Goal: Information Seeking & Learning: Learn about a topic

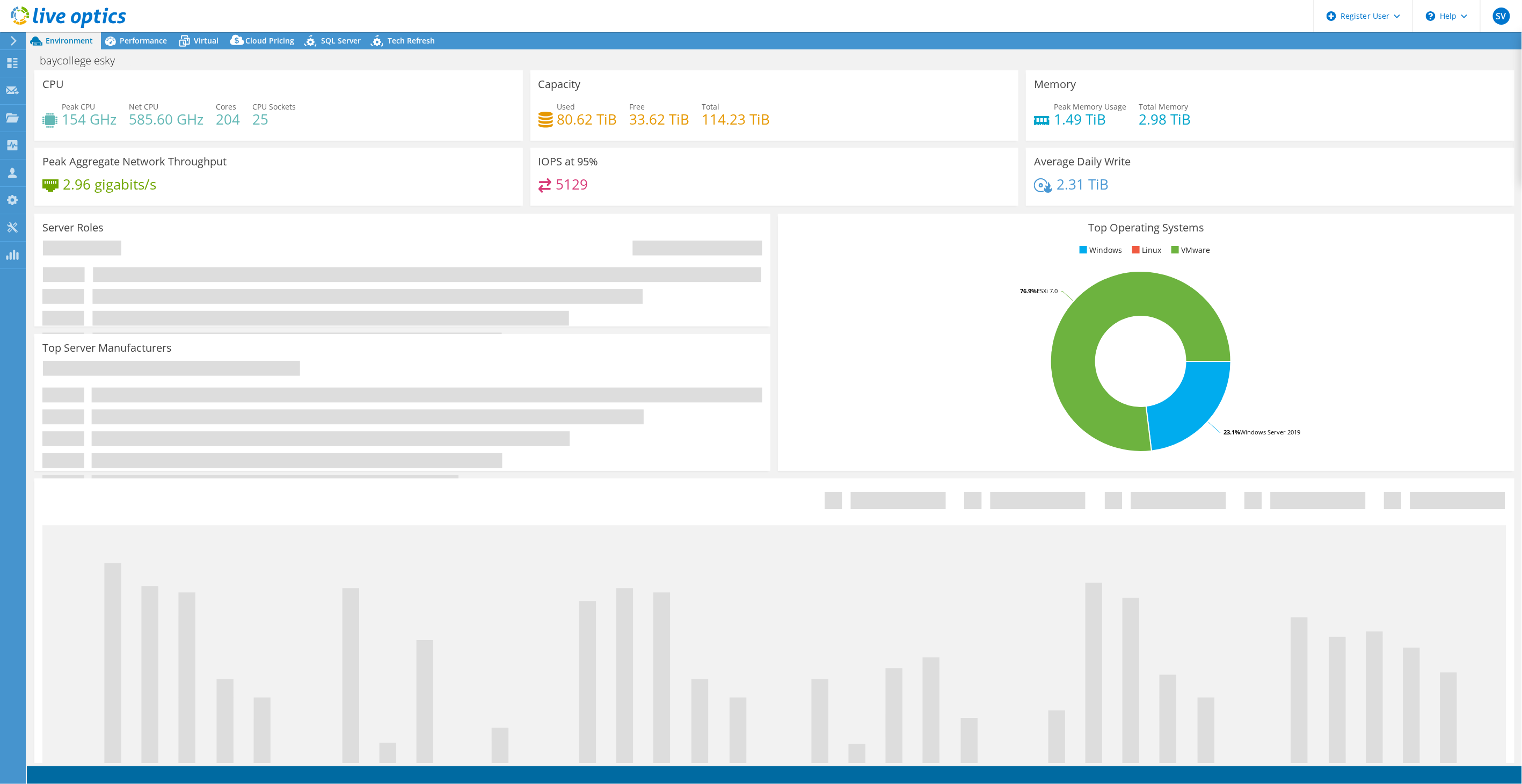
select select "USD"
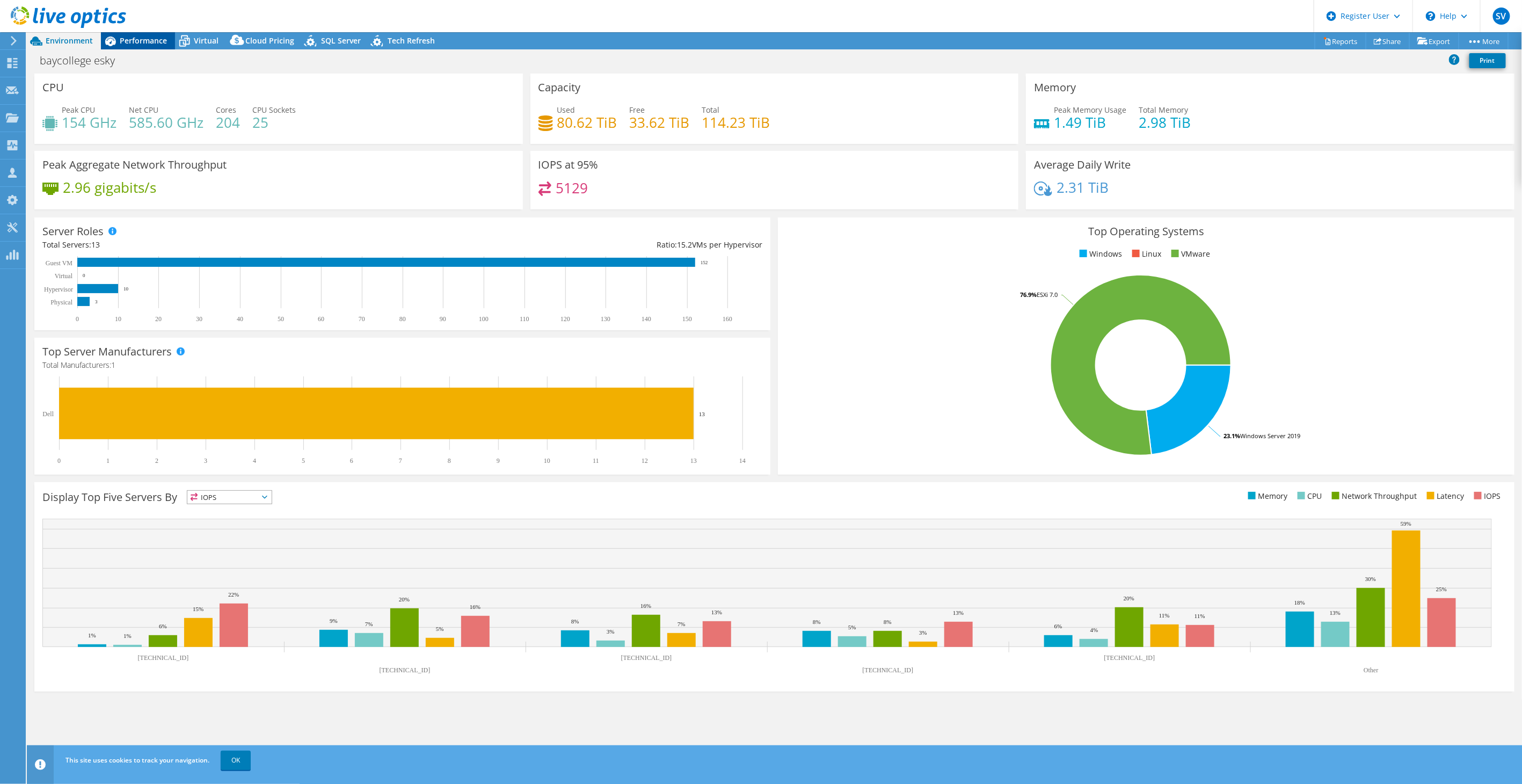
click at [167, 39] on div "Performance" at bounding box center [137, 40] width 74 height 17
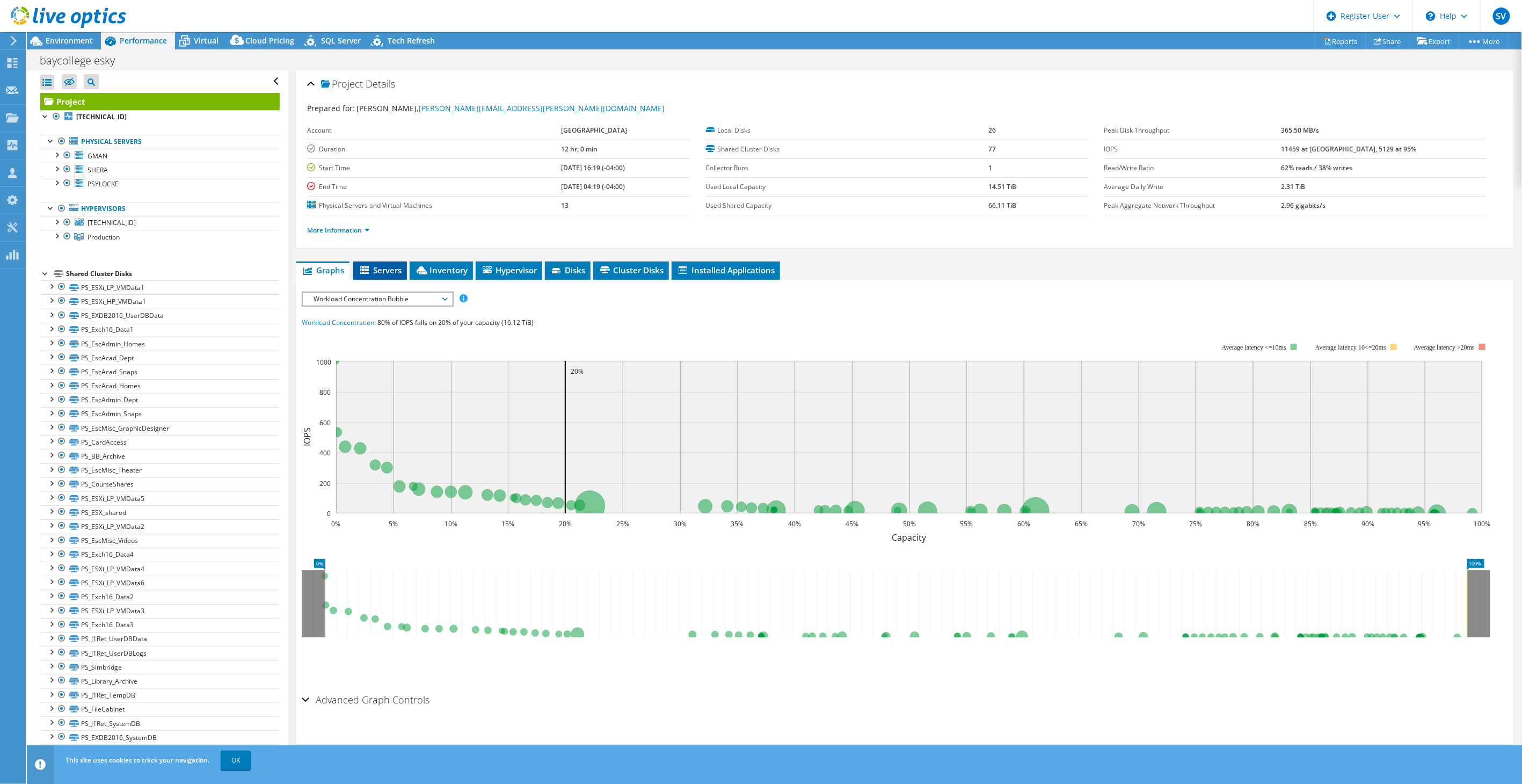
click at [394, 275] on li "Servers" at bounding box center [380, 270] width 53 height 18
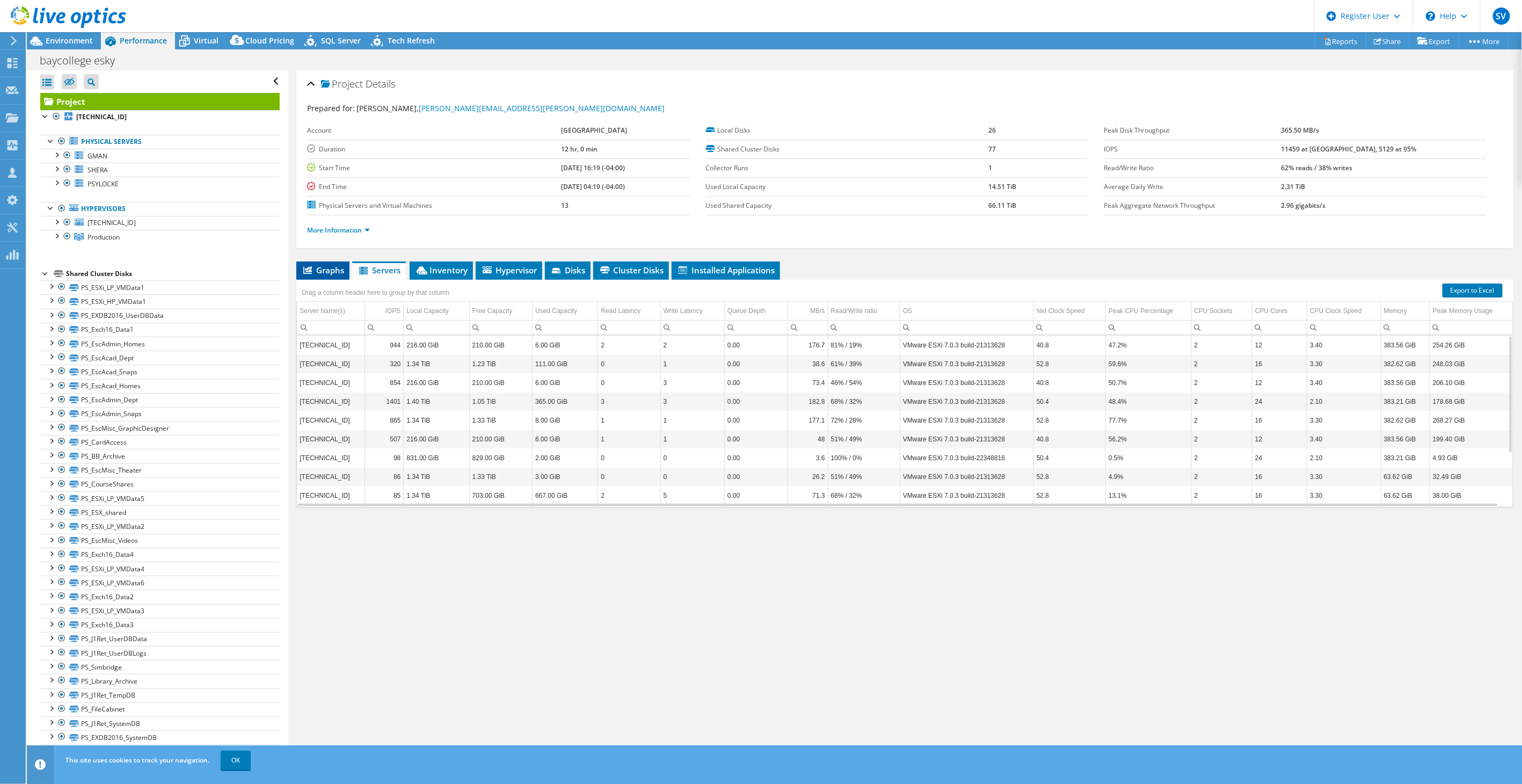
click at [329, 265] on span "Graphs" at bounding box center [323, 270] width 42 height 11
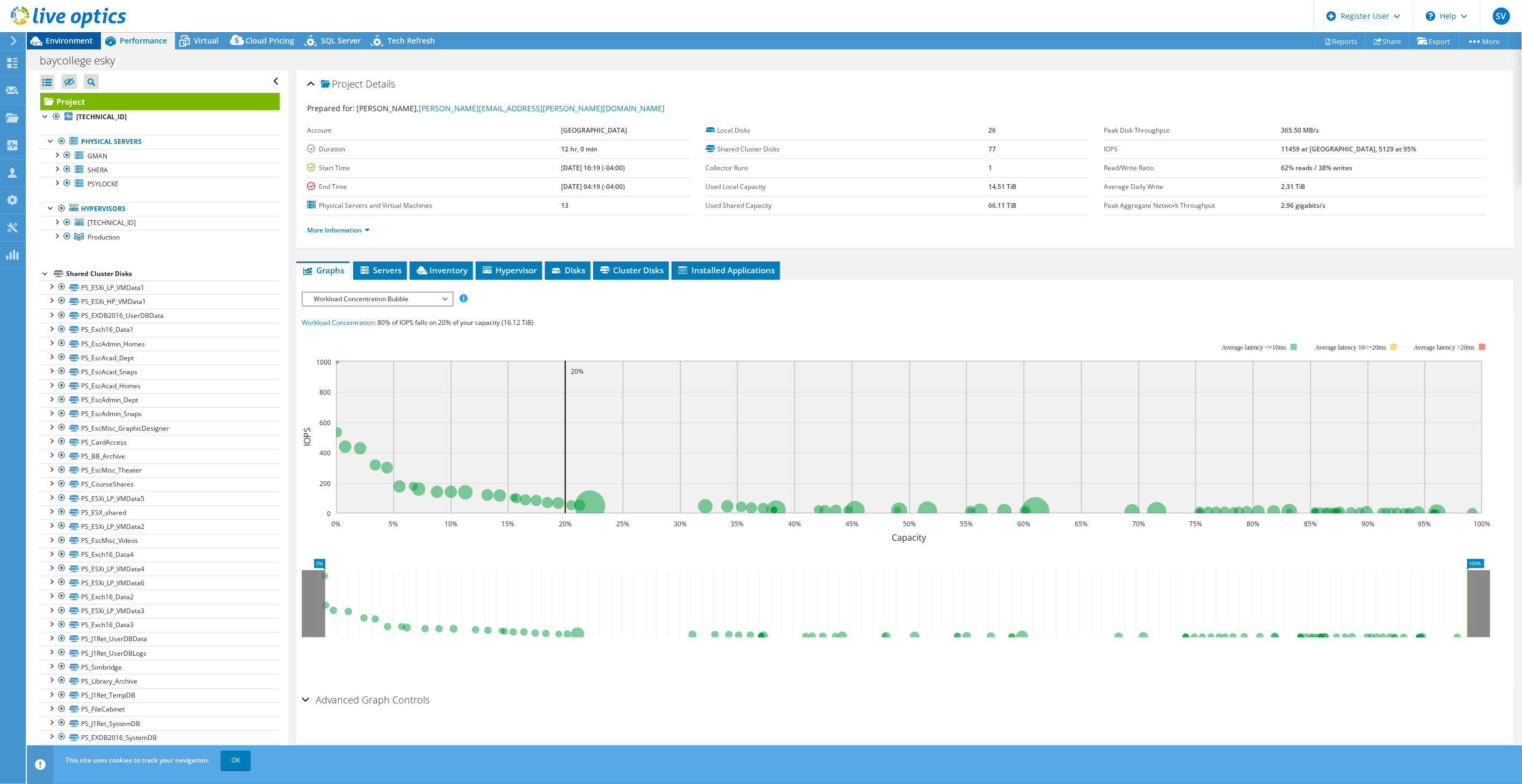
click at [83, 39] on span "Environment" at bounding box center [69, 40] width 48 height 10
